Goal: Task Accomplishment & Management: Manage account settings

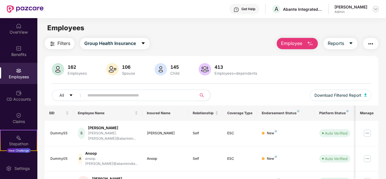
click at [377, 9] on img at bounding box center [376, 9] width 5 height 5
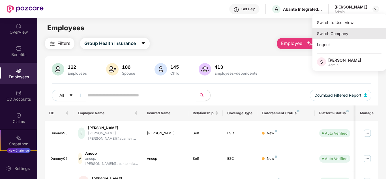
click at [346, 31] on div "Switch Company" at bounding box center [350, 33] width 74 height 11
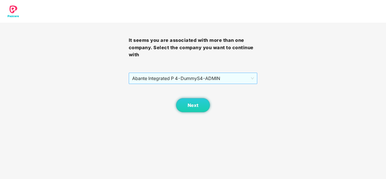
click at [212, 76] on span "Abante Integrated P 4 - DummyS4 - ADMIN" at bounding box center [193, 78] width 122 height 11
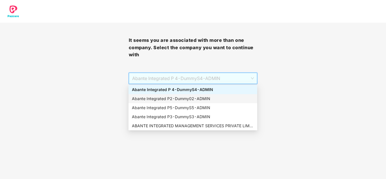
click at [214, 97] on div "Abante Integrated P2 - Dummy02 - ADMIN" at bounding box center [193, 99] width 122 height 6
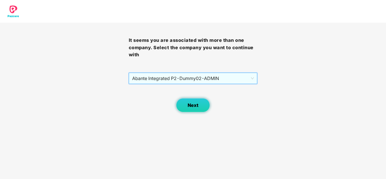
click at [196, 106] on span "Next" at bounding box center [193, 105] width 11 height 5
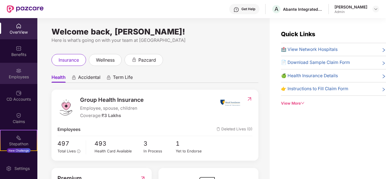
click at [17, 70] on img at bounding box center [19, 71] width 6 height 6
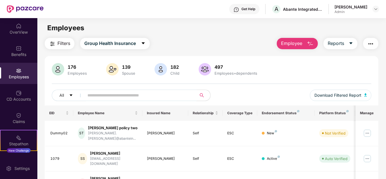
click at [103, 96] on input "text" at bounding box center [138, 95] width 102 height 8
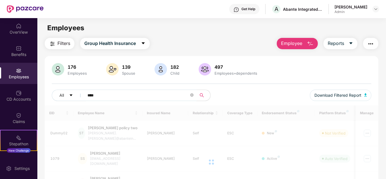
type input "****"
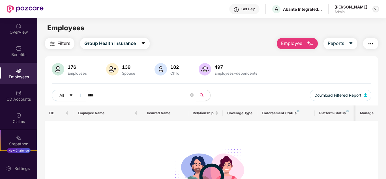
click at [375, 8] on img at bounding box center [376, 9] width 5 height 5
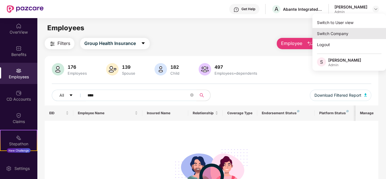
click at [345, 34] on div "Switch Company" at bounding box center [350, 33] width 74 height 11
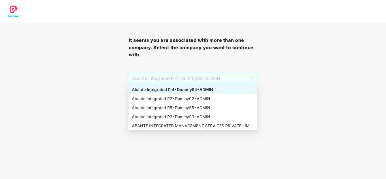
click at [240, 76] on span "Abante Integrated P 4 - DummyS4 - ADMIN" at bounding box center [193, 78] width 122 height 11
click at [204, 100] on div "Abante Integrated P2 - Dummy02 - ADMIN" at bounding box center [193, 99] width 122 height 6
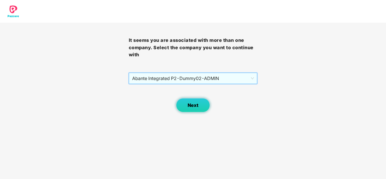
click at [192, 105] on span "Next" at bounding box center [193, 105] width 11 height 5
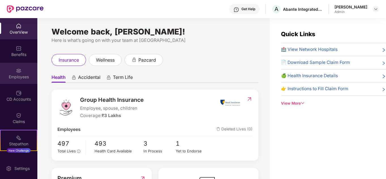
click at [18, 77] on div "Employees" at bounding box center [18, 77] width 37 height 6
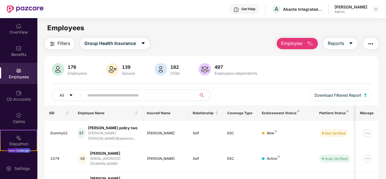
click at [120, 98] on input "text" at bounding box center [138, 95] width 102 height 8
type input "****"
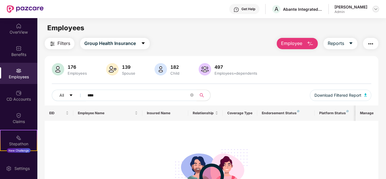
click at [376, 8] on img at bounding box center [376, 9] width 5 height 5
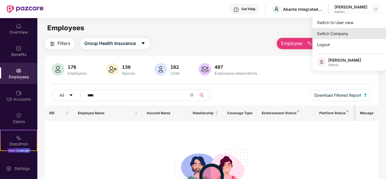
click at [353, 33] on div "Switch Company" at bounding box center [350, 33] width 74 height 11
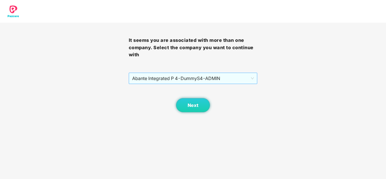
click at [197, 77] on span "Abante Integrated P 4 - DummyS4 - ADMIN" at bounding box center [193, 78] width 122 height 11
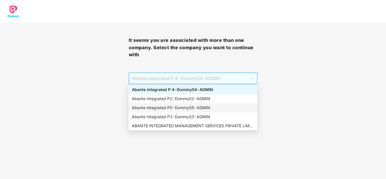
click at [187, 107] on div "Abante Integrated P5 - DummyS5 - ADMIN" at bounding box center [193, 108] width 122 height 6
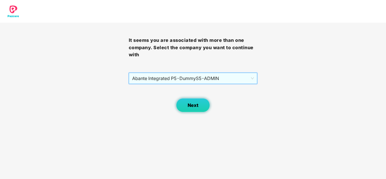
click at [195, 104] on span "Next" at bounding box center [193, 105] width 11 height 5
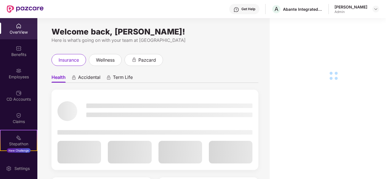
click at [18, 74] on div "Employees" at bounding box center [18, 73] width 37 height 21
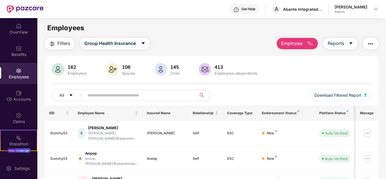
click at [106, 97] on input "text" at bounding box center [138, 95] width 102 height 8
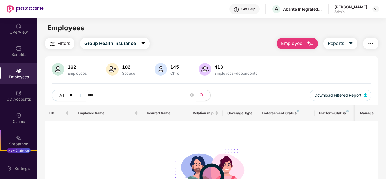
type input "****"
click at [375, 7] on img at bounding box center [376, 9] width 5 height 5
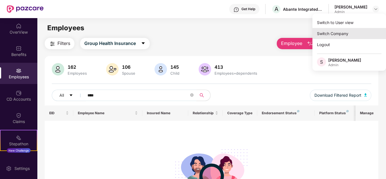
click at [333, 31] on div "Switch Company" at bounding box center [350, 33] width 74 height 11
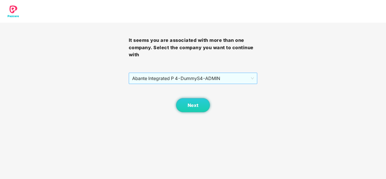
click at [153, 79] on span "Abante Integrated P 4 - DummyS4 - ADMIN" at bounding box center [193, 78] width 122 height 11
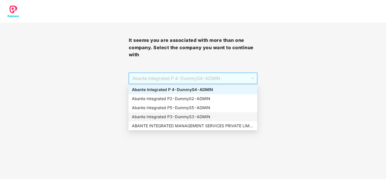
drag, startPoint x: 181, startPoint y: 116, endPoint x: 180, endPoint y: 125, distance: 8.8
click at [181, 116] on div "Abante Integrated P3 - DummyS3 - ADMIN" at bounding box center [193, 117] width 122 height 6
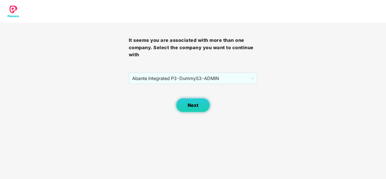
click at [183, 105] on button "Next" at bounding box center [193, 105] width 34 height 14
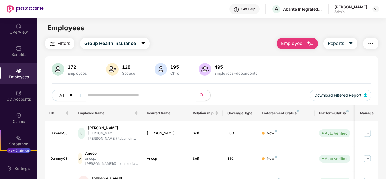
click at [108, 96] on input "text" at bounding box center [138, 95] width 102 height 8
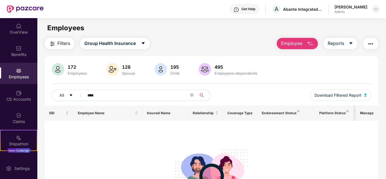
type input "****"
click at [373, 8] on div at bounding box center [376, 9] width 7 height 7
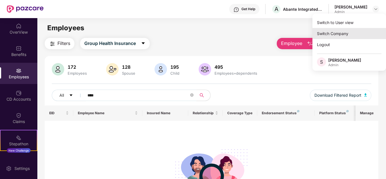
click at [342, 31] on div "Switch Company" at bounding box center [350, 33] width 74 height 11
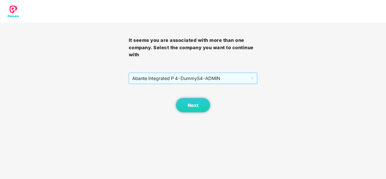
click at [165, 78] on span "Abante Integrated P 4 - DummyS4 - ADMIN" at bounding box center [193, 78] width 122 height 11
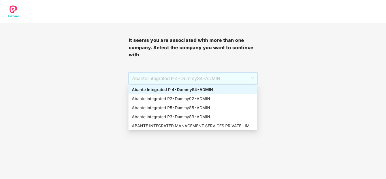
click at [174, 89] on div "Abante Integrated P 4 - DummyS4 - ADMIN" at bounding box center [193, 90] width 122 height 6
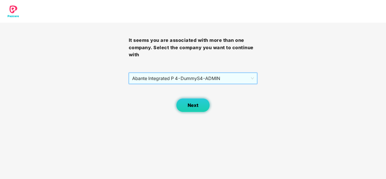
click at [186, 105] on button "Next" at bounding box center [193, 105] width 34 height 14
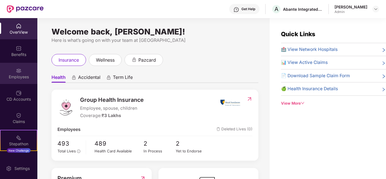
click at [25, 73] on div "Employees" at bounding box center [18, 73] width 37 height 21
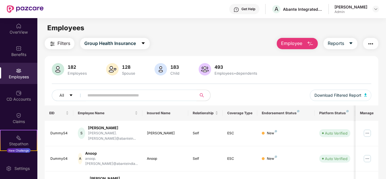
click at [133, 98] on input "text" at bounding box center [138, 95] width 102 height 8
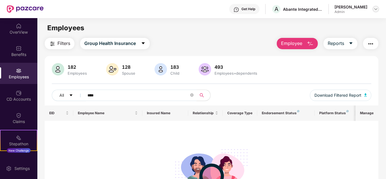
type input "****"
click at [376, 8] on img at bounding box center [376, 9] width 5 height 5
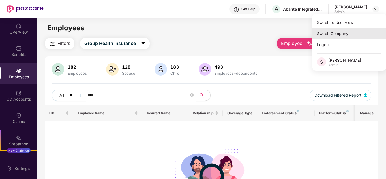
click at [324, 32] on div "Switch Company" at bounding box center [350, 33] width 74 height 11
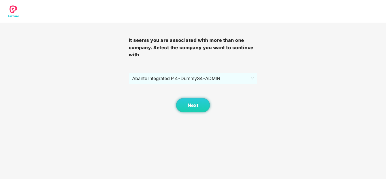
click at [156, 78] on span "Abante Integrated P 4 - DummyS4 - ADMIN" at bounding box center [193, 78] width 122 height 11
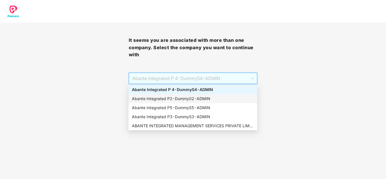
drag, startPoint x: 157, startPoint y: 98, endPoint x: 282, endPoint y: 103, distance: 125.5
click at [157, 99] on div "Abante Integrated P2 - Dummy02 - ADMIN" at bounding box center [193, 99] width 122 height 6
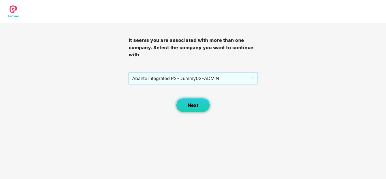
click at [196, 106] on span "Next" at bounding box center [193, 105] width 11 height 5
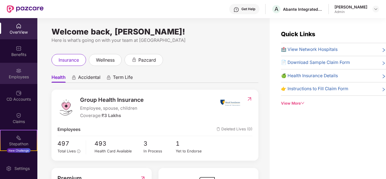
click at [17, 80] on div "Employees" at bounding box center [18, 73] width 37 height 21
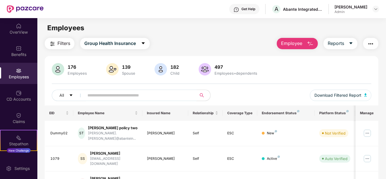
click at [112, 99] on input "text" at bounding box center [138, 95] width 102 height 8
type input "****"
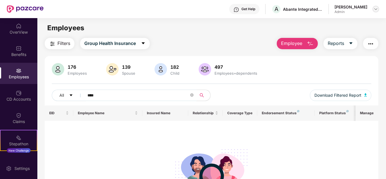
click at [378, 10] on img at bounding box center [376, 9] width 5 height 5
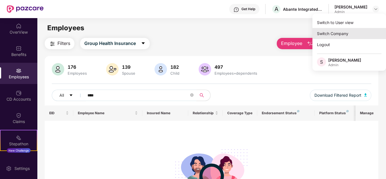
click at [320, 33] on div "Switch Company" at bounding box center [350, 33] width 74 height 11
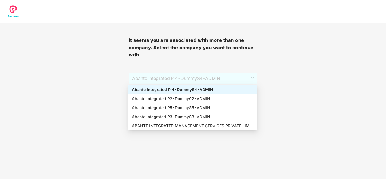
click at [165, 79] on span "Abante Integrated P 4 - DummyS4 - ADMIN" at bounding box center [193, 78] width 122 height 11
click at [164, 106] on div "Abante Integrated P5 - DummyS5 - ADMIN" at bounding box center [193, 108] width 122 height 6
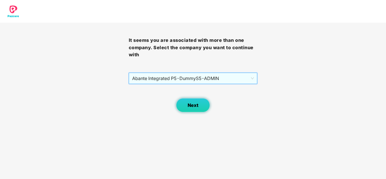
click at [193, 108] on span "Next" at bounding box center [193, 105] width 11 height 5
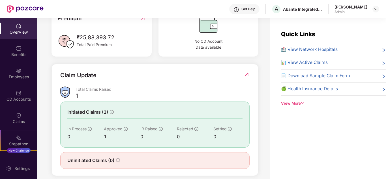
scroll to position [167, 0]
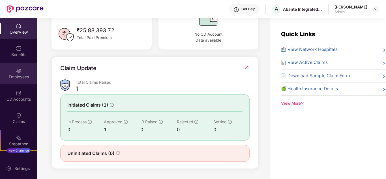
click at [18, 80] on div "Employees" at bounding box center [18, 73] width 37 height 21
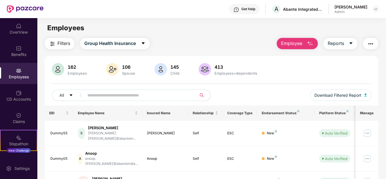
click at [110, 101] on span at bounding box center [139, 95] width 116 height 11
type input "****"
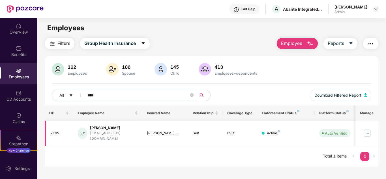
click at [368, 130] on img at bounding box center [367, 133] width 9 height 9
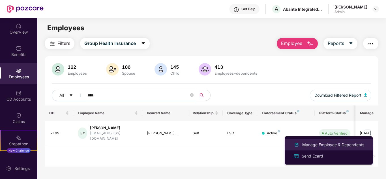
click at [330, 142] on div "Manage Employee & Dependents" at bounding box center [333, 145] width 64 height 6
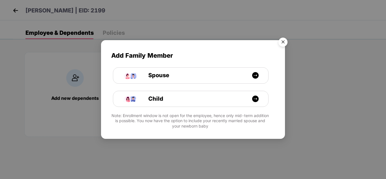
click at [279, 40] on img "Close" at bounding box center [283, 43] width 16 height 16
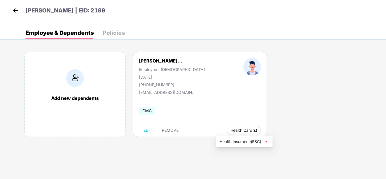
click at [232, 130] on span "Health Card(s)" at bounding box center [243, 130] width 27 height 3
click at [267, 143] on img at bounding box center [267, 142] width 6 height 6
click at [17, 10] on img at bounding box center [15, 10] width 8 height 8
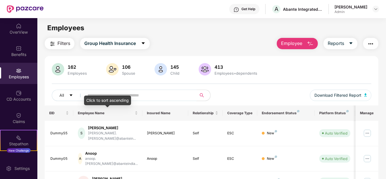
click at [110, 94] on input "text" at bounding box center [138, 95] width 102 height 8
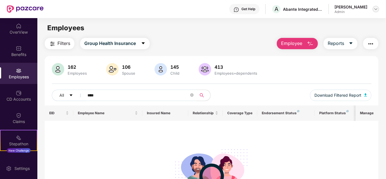
type input "****"
click at [374, 10] on img at bounding box center [376, 9] width 5 height 5
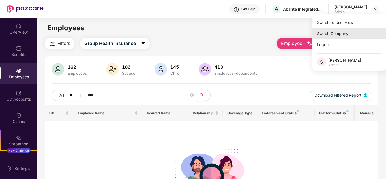
click at [332, 29] on div "Switch Company" at bounding box center [350, 33] width 74 height 11
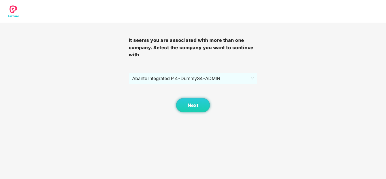
click at [198, 77] on span "Abante Integrated P 4 - DummyS4 - ADMIN" at bounding box center [193, 78] width 122 height 11
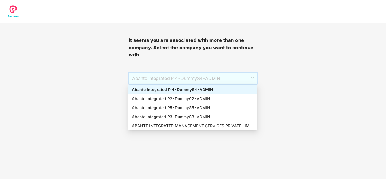
click at [171, 92] on div "Abante Integrated P 4 - DummyS4 - ADMIN" at bounding box center [193, 90] width 122 height 6
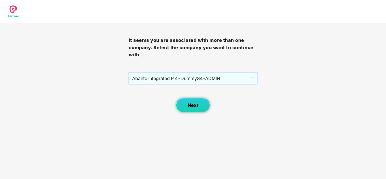
click at [183, 105] on button "Next" at bounding box center [193, 105] width 34 height 14
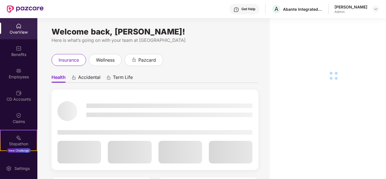
click at [21, 72] on div "Employees" at bounding box center [18, 73] width 37 height 21
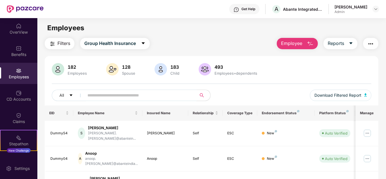
click at [102, 98] on input "text" at bounding box center [138, 95] width 102 height 8
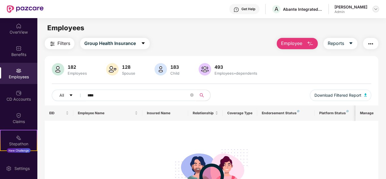
type input "****"
click at [375, 7] on img at bounding box center [376, 9] width 5 height 5
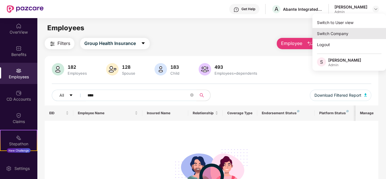
click at [337, 33] on div "Switch Company" at bounding box center [350, 33] width 74 height 11
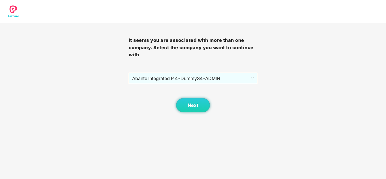
drag, startPoint x: 149, startPoint y: 79, endPoint x: 152, endPoint y: 83, distance: 5.3
click at [149, 79] on span "Abante Integrated P 4 - DummyS4 - ADMIN" at bounding box center [193, 78] width 122 height 11
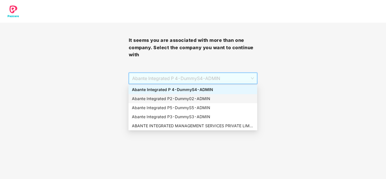
click at [185, 95] on div "Abante Integrated P2 - Dummy02 - ADMIN" at bounding box center [193, 98] width 129 height 9
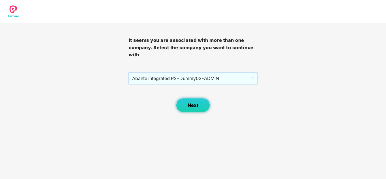
click at [195, 106] on span "Next" at bounding box center [193, 105] width 11 height 5
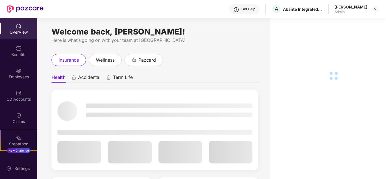
click at [21, 71] on div "Employees" at bounding box center [18, 73] width 37 height 21
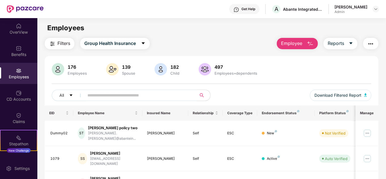
click at [106, 97] on input "text" at bounding box center [138, 95] width 102 height 8
type input "****"
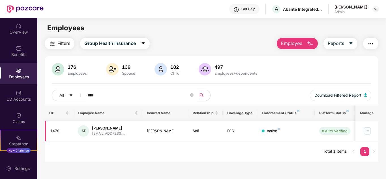
click at [370, 131] on img at bounding box center [367, 131] width 9 height 9
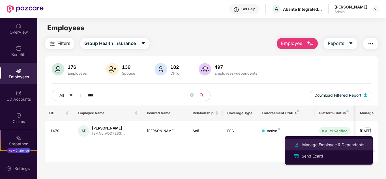
click at [337, 144] on div "Manage Employee & Dependents" at bounding box center [333, 145] width 64 height 6
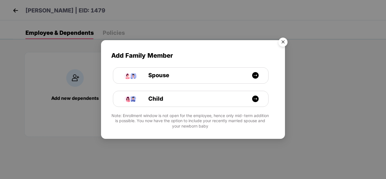
drag, startPoint x: 283, startPoint y: 43, endPoint x: 282, endPoint y: 78, distance: 35.7
click at [283, 43] on img "Close" at bounding box center [283, 43] width 16 height 16
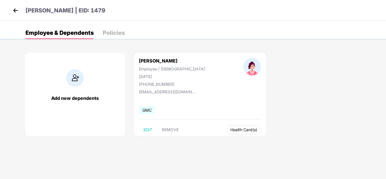
click at [230, 130] on span "Health Card(s)" at bounding box center [243, 130] width 27 height 3
click at [250, 139] on div "Add new dependents [PERSON_NAME] Employee | [DEMOGRAPHIC_DATA] [DATE] [PHONE_NU…" at bounding box center [199, 98] width 373 height 108
click at [230, 129] on span "Health Card(s)" at bounding box center [243, 130] width 27 height 3
click at [249, 142] on img at bounding box center [248, 142] width 6 height 6
